Goal: Find specific page/section: Find specific page/section

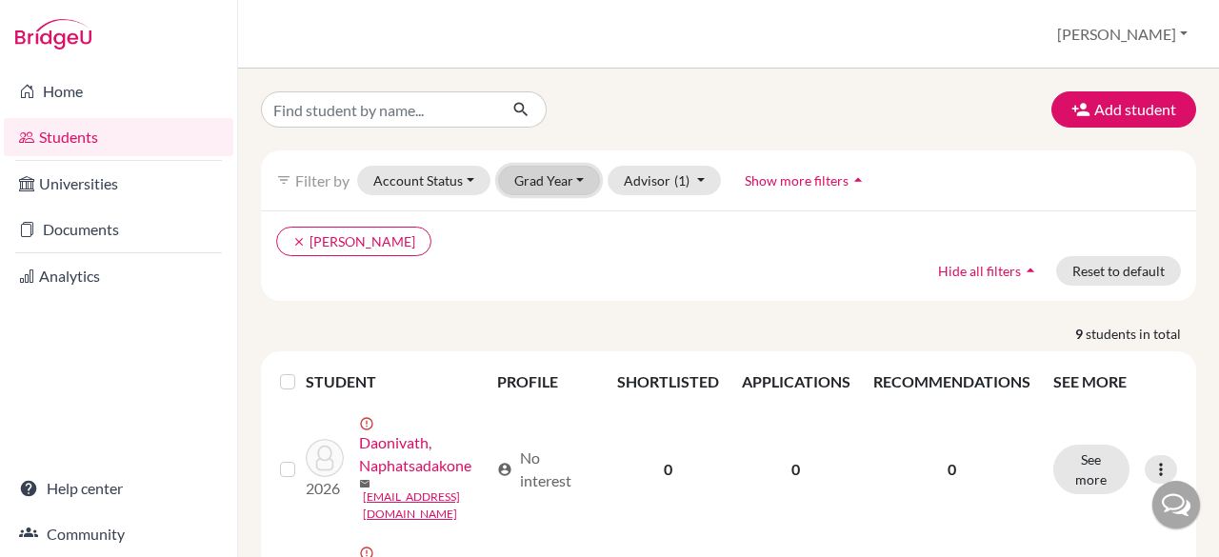
click at [570, 179] on button "Grad Year" at bounding box center [549, 181] width 103 height 30
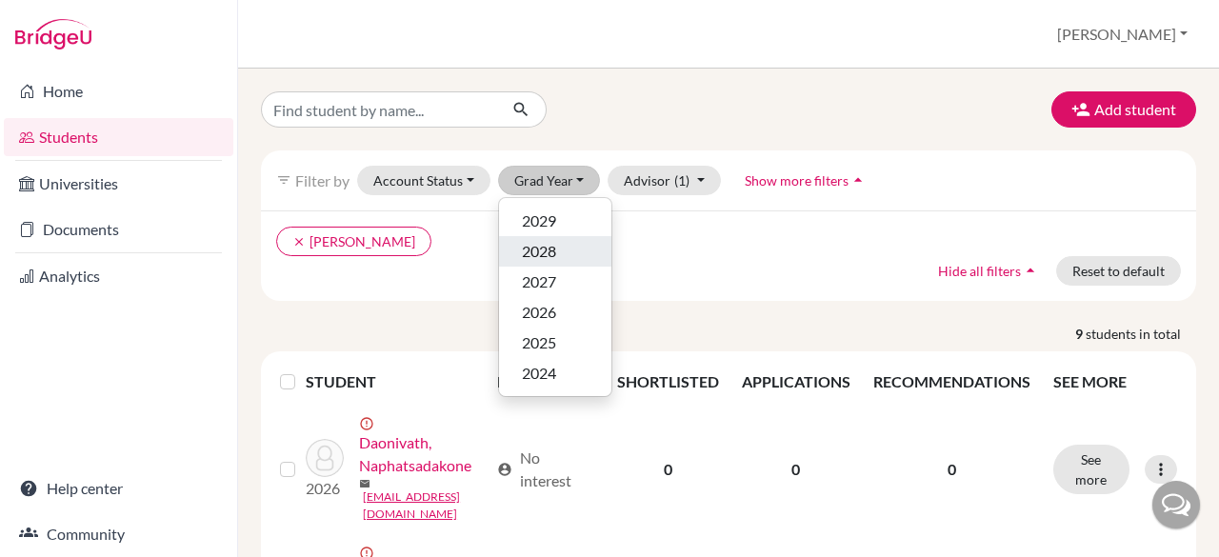
click at [527, 248] on span "2028" at bounding box center [539, 251] width 34 height 23
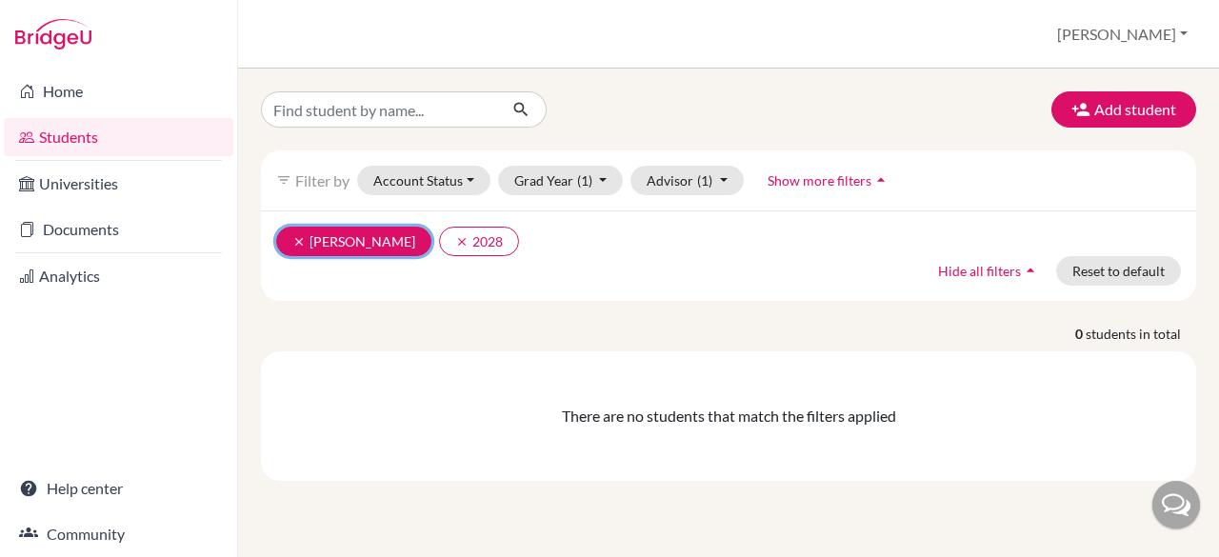
click at [297, 239] on icon "clear" at bounding box center [298, 241] width 13 height 13
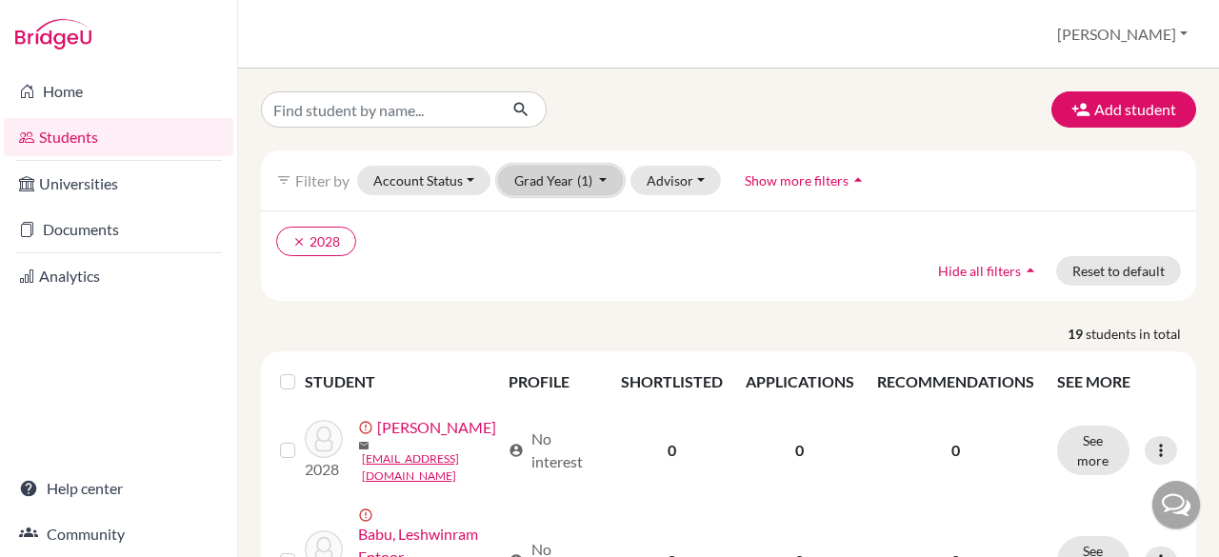
click at [600, 175] on button "Grad Year (1)" at bounding box center [561, 181] width 126 height 30
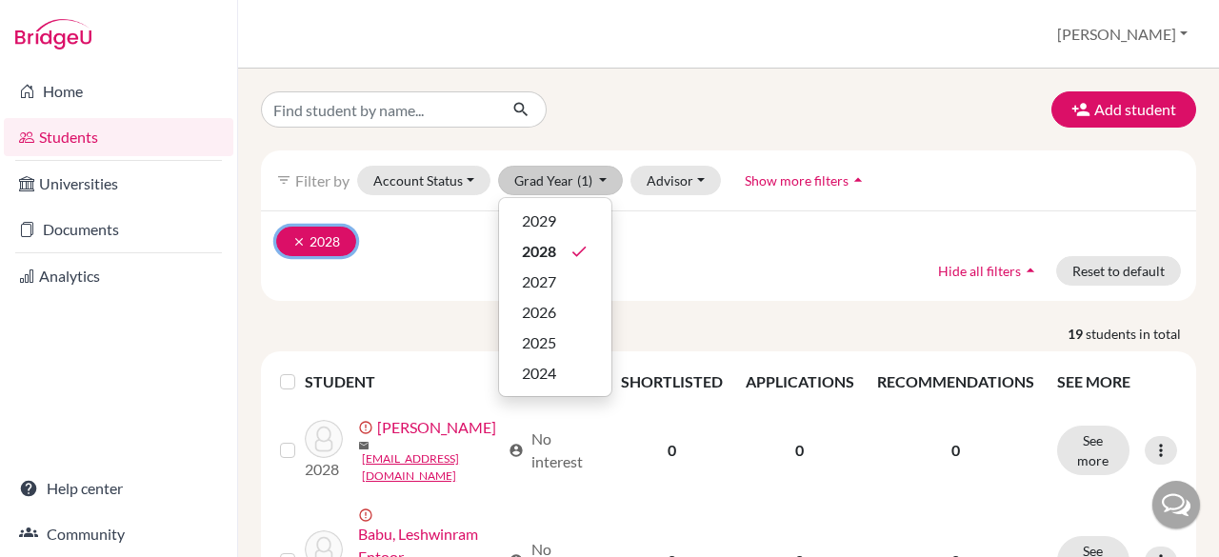
click at [296, 241] on icon "clear" at bounding box center [298, 241] width 13 height 13
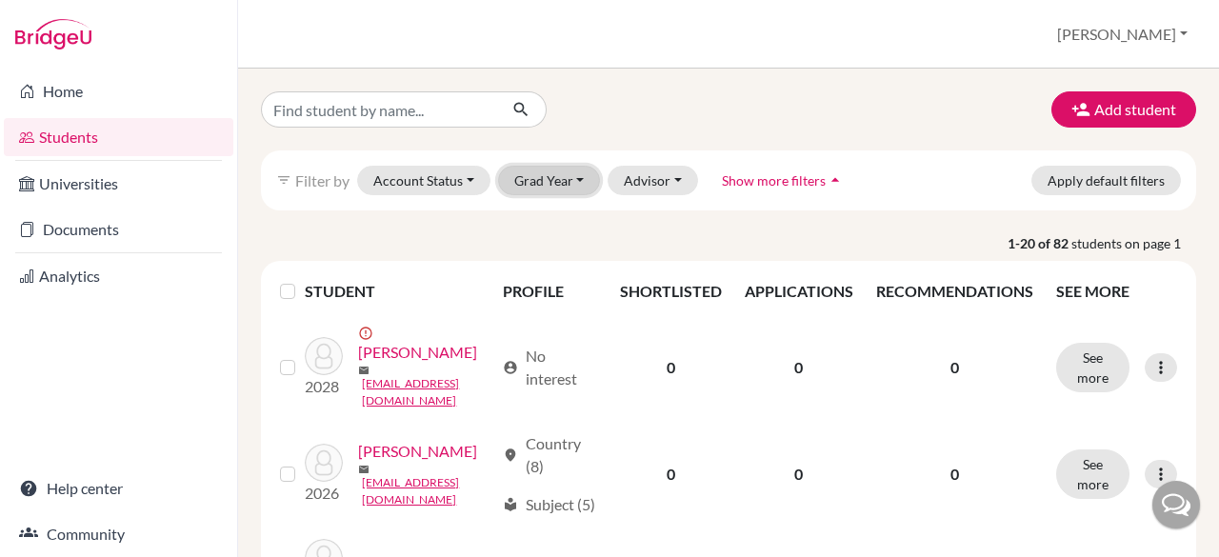
click at [532, 180] on button "Grad Year" at bounding box center [549, 181] width 103 height 30
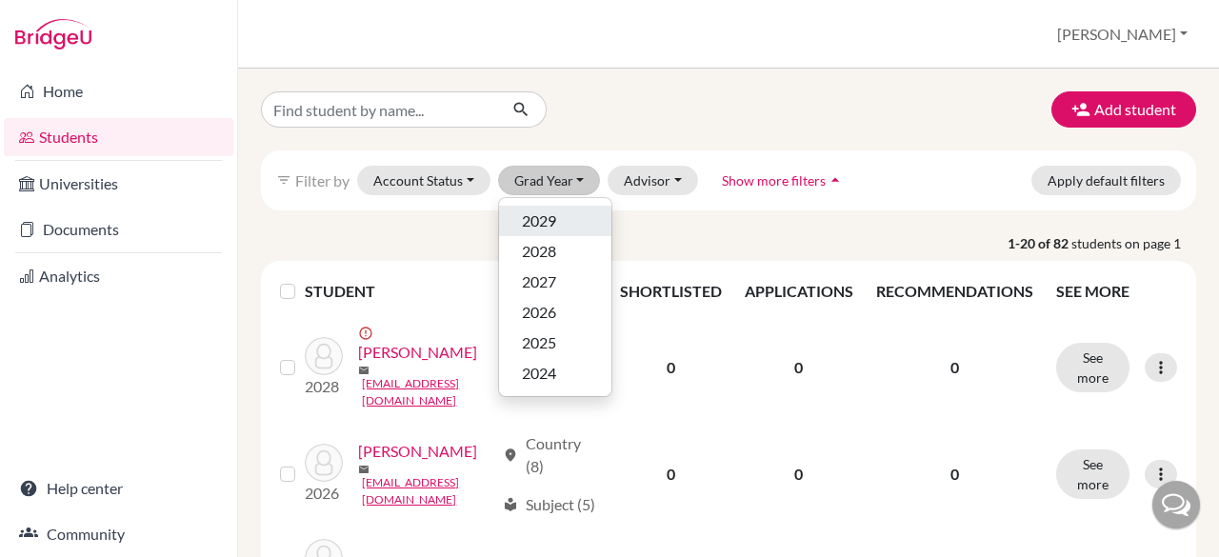
click at [529, 215] on span "2029" at bounding box center [539, 220] width 34 height 23
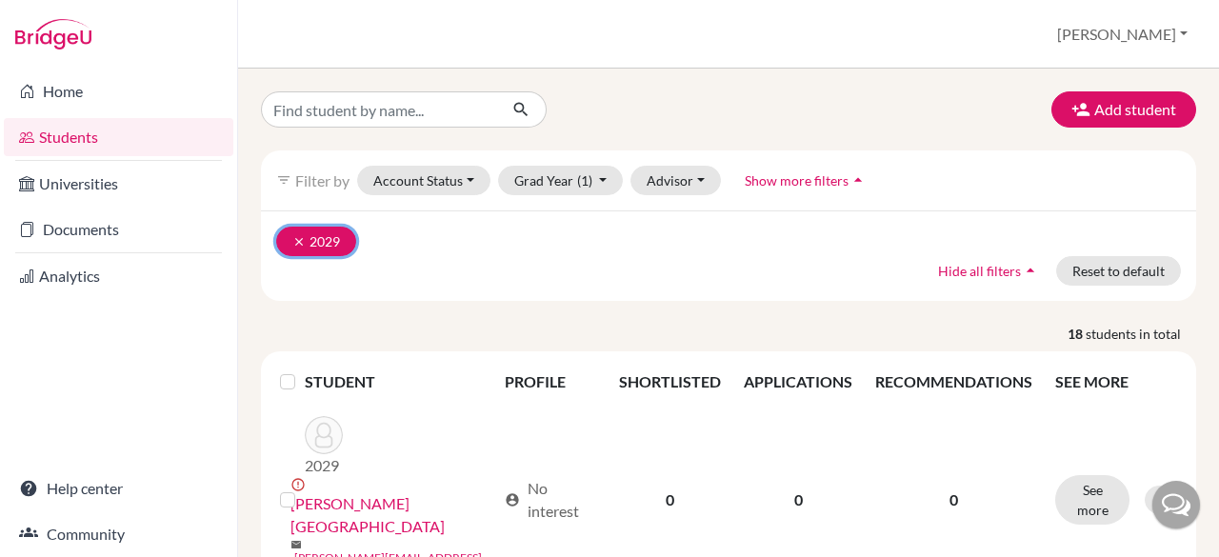
click at [301, 237] on icon "clear" at bounding box center [298, 241] width 13 height 13
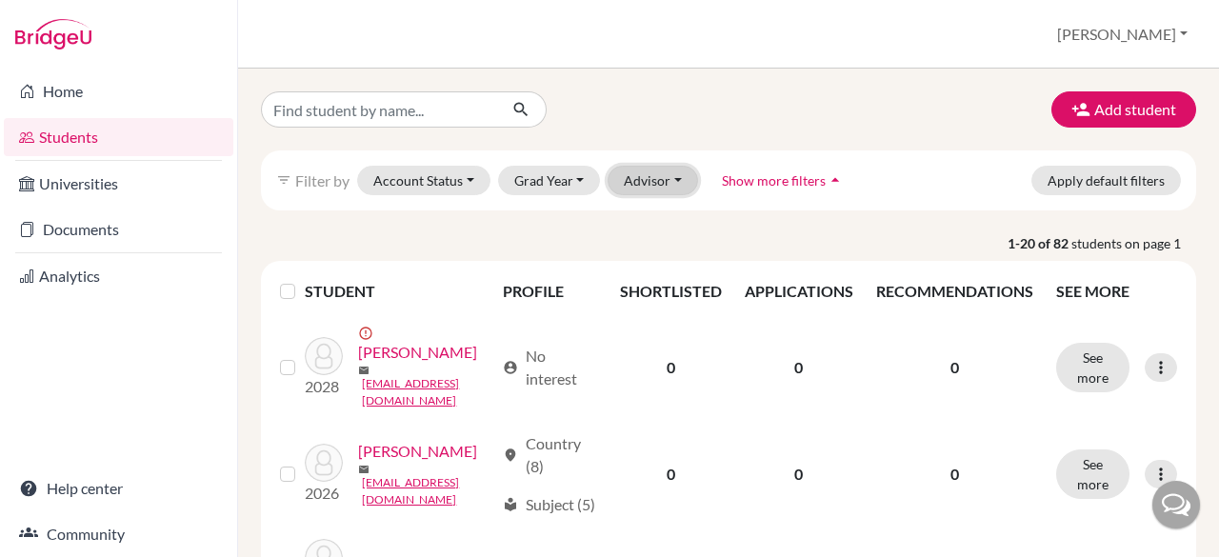
click at [661, 173] on button "Advisor" at bounding box center [652, 181] width 90 height 30
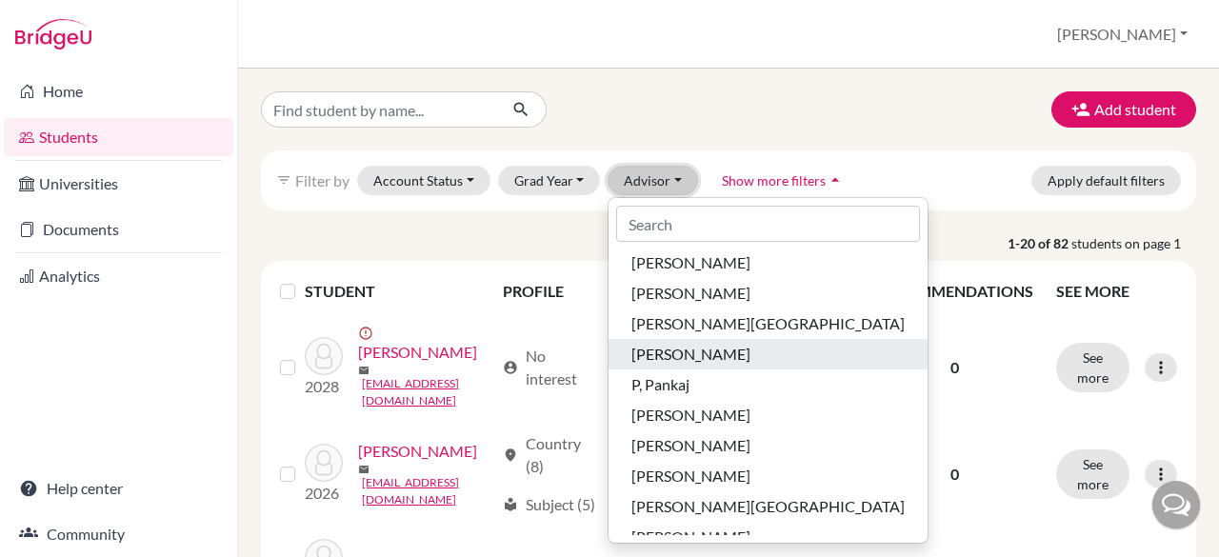
scroll to position [126, 0]
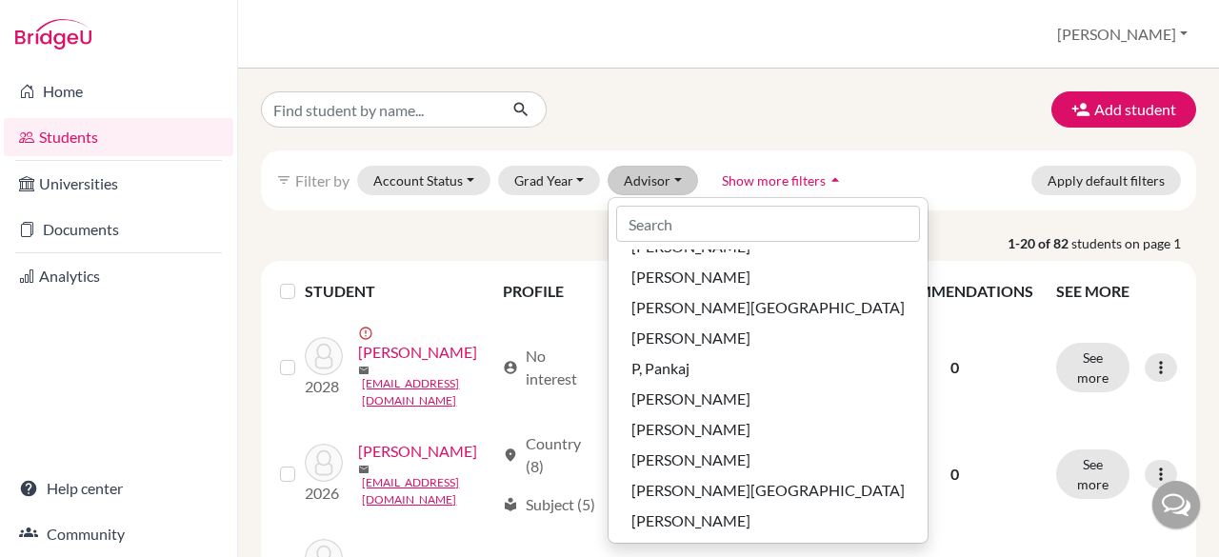
click at [800, 100] on div "Add student" at bounding box center [728, 109] width 963 height 36
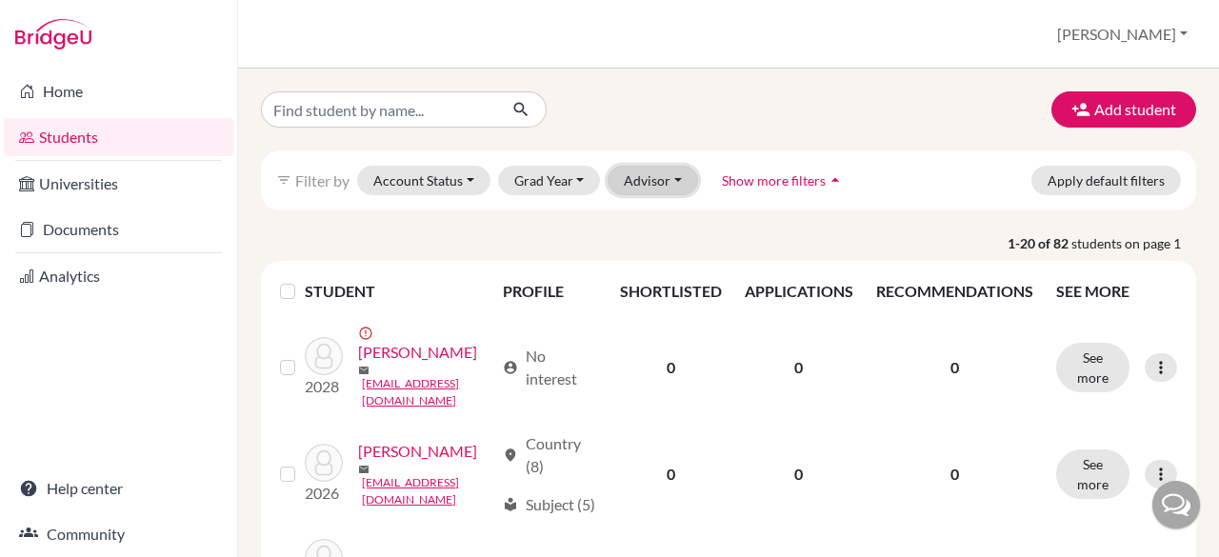
click at [655, 179] on button "Advisor" at bounding box center [652, 181] width 90 height 30
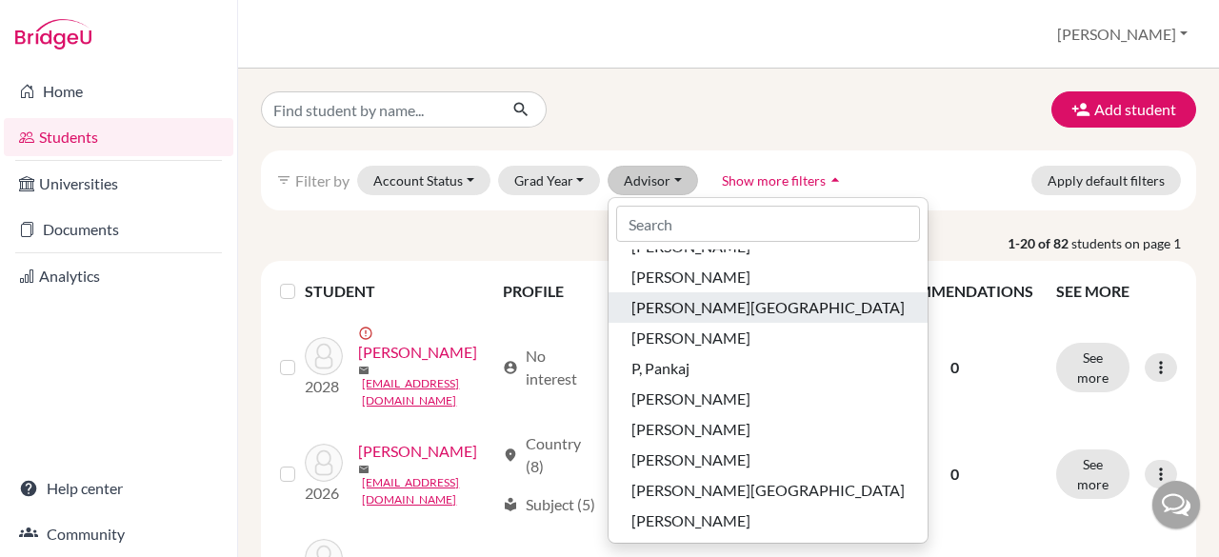
click at [724, 308] on div "[PERSON_NAME][GEOGRAPHIC_DATA]" at bounding box center [767, 307] width 273 height 23
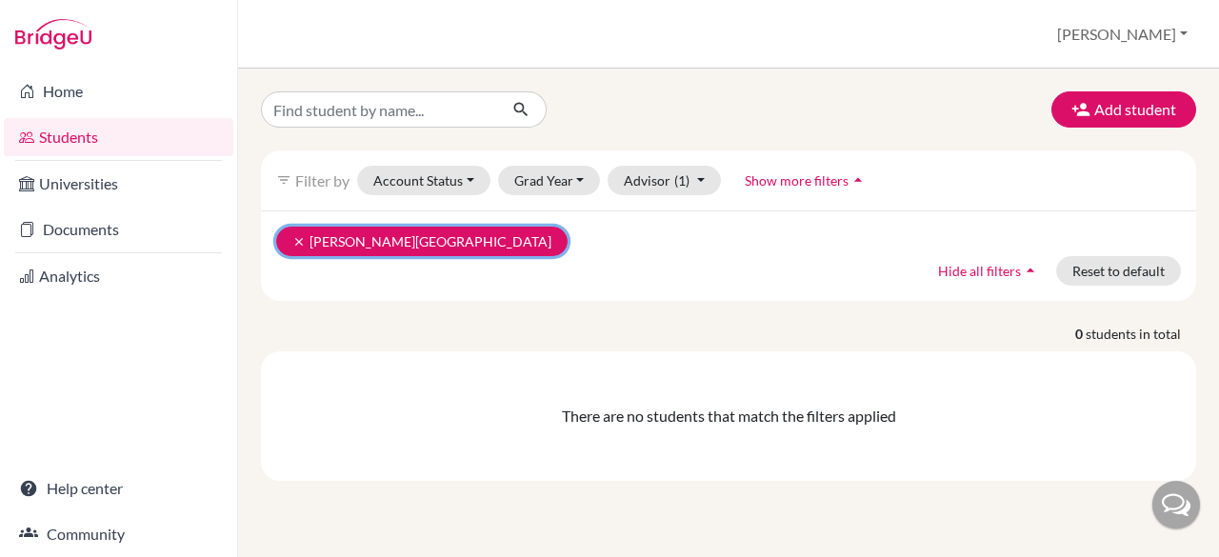
click at [299, 235] on icon "clear" at bounding box center [298, 241] width 13 height 13
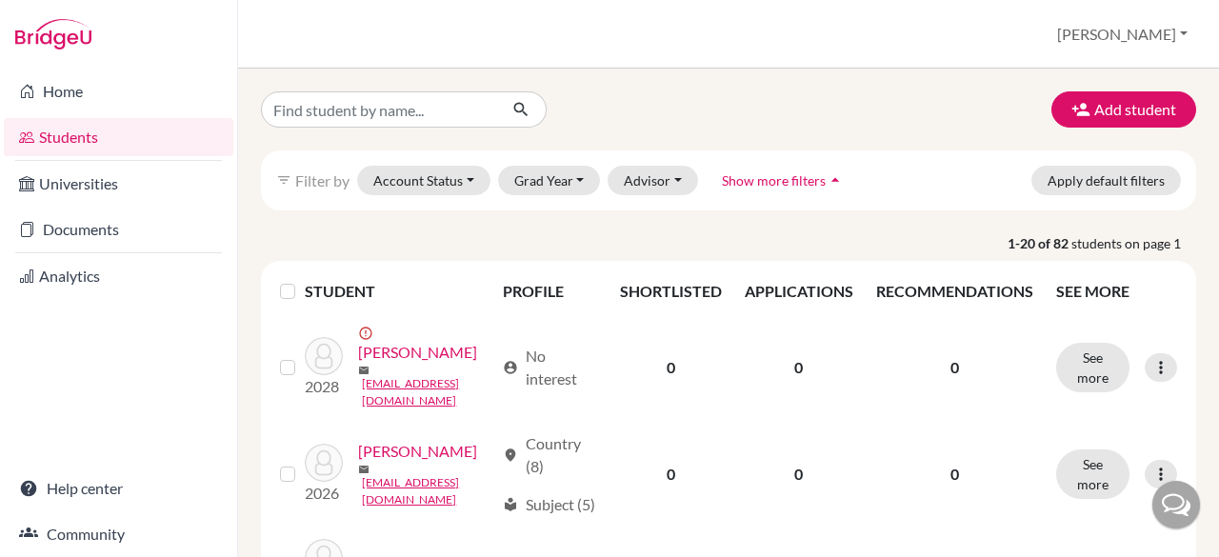
click at [615, 36] on div "Students overview [PERSON_NAME] Profile School Settings Log out" at bounding box center [728, 34] width 981 height 69
